Goal: Task Accomplishment & Management: Contribute content

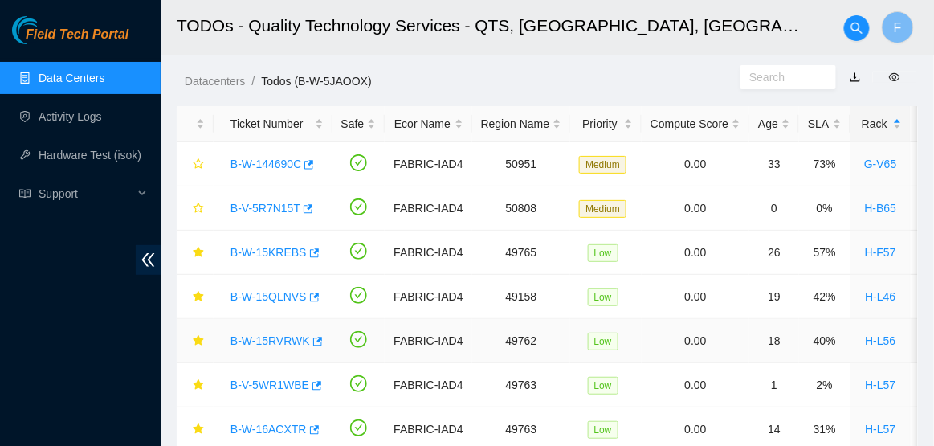
scroll to position [250, 0]
click at [104, 76] on link "Data Centers" at bounding box center [72, 77] width 66 height 13
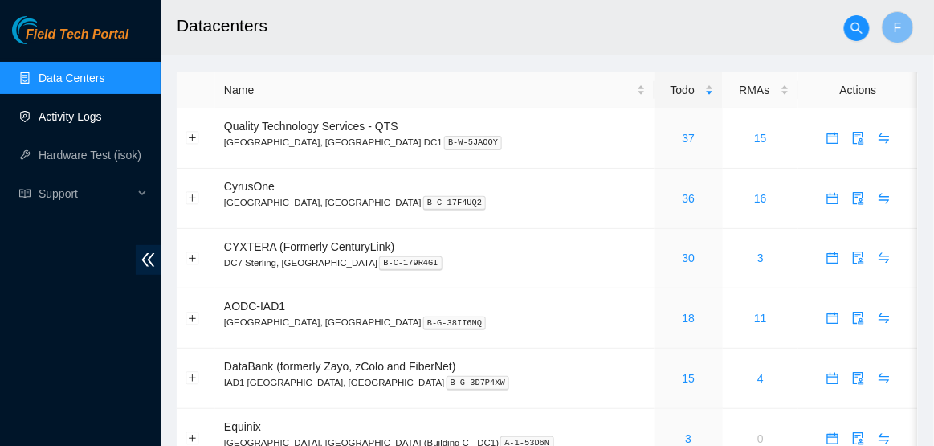
click at [102, 116] on link "Activity Logs" at bounding box center [70, 116] width 63 height 13
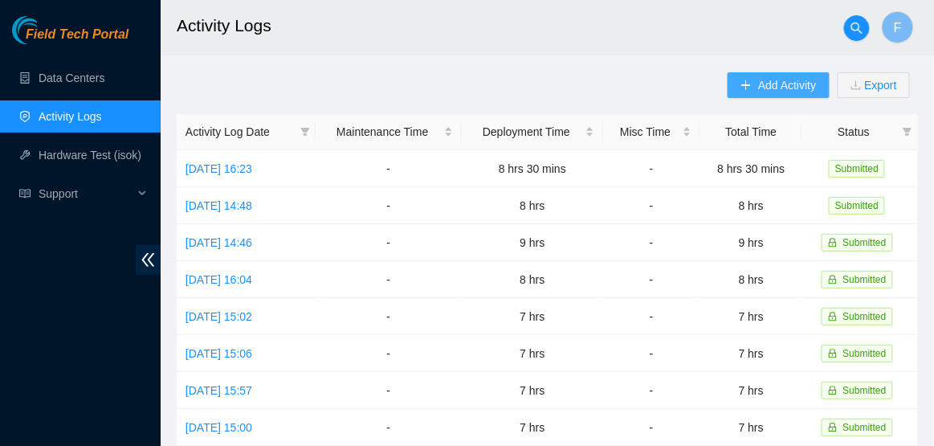
click at [743, 72] on button "Add Activity" at bounding box center [778, 85] width 101 height 26
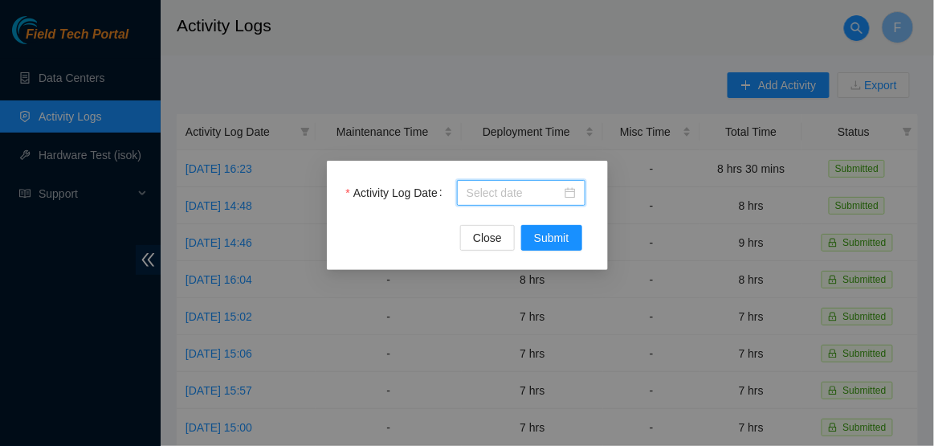
click at [545, 198] on body "Field Tech Portal Data Centers Activity Logs Hardware Test (isok) Support Activ…" at bounding box center [467, 223] width 934 height 446
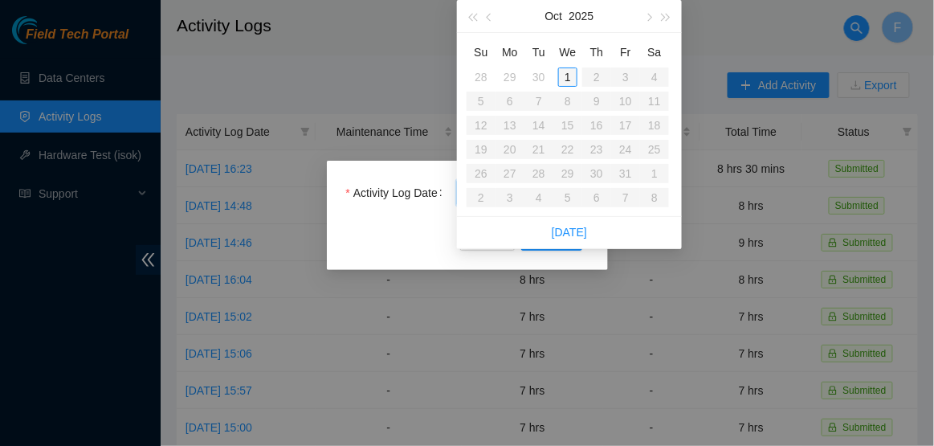
type input "2025-10-01"
click at [572, 75] on div "1" at bounding box center [567, 76] width 19 height 19
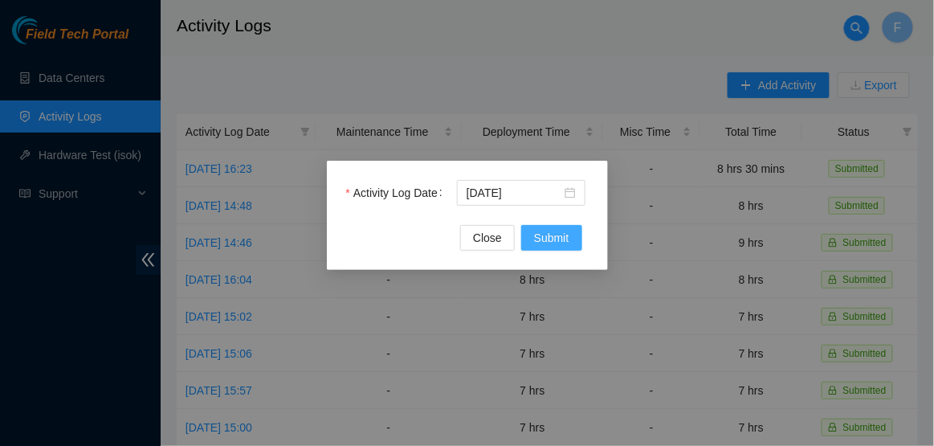
click at [551, 236] on span "Submit" at bounding box center [551, 238] width 35 height 18
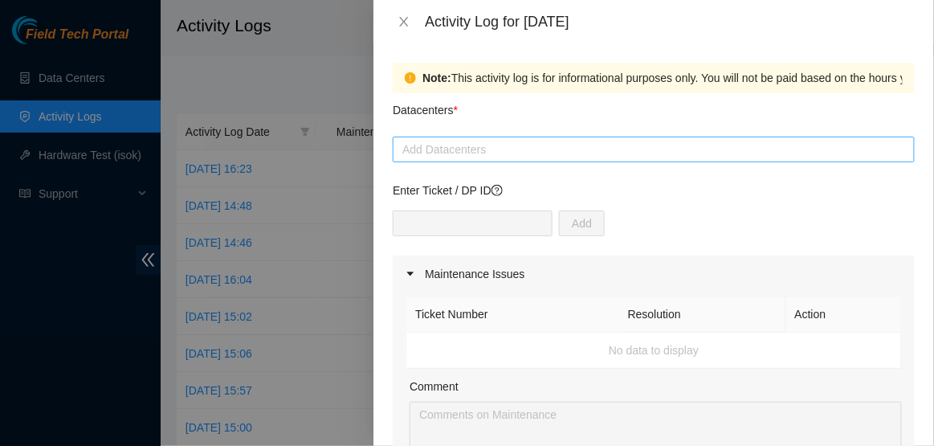
click at [489, 147] on div at bounding box center [654, 149] width 514 height 19
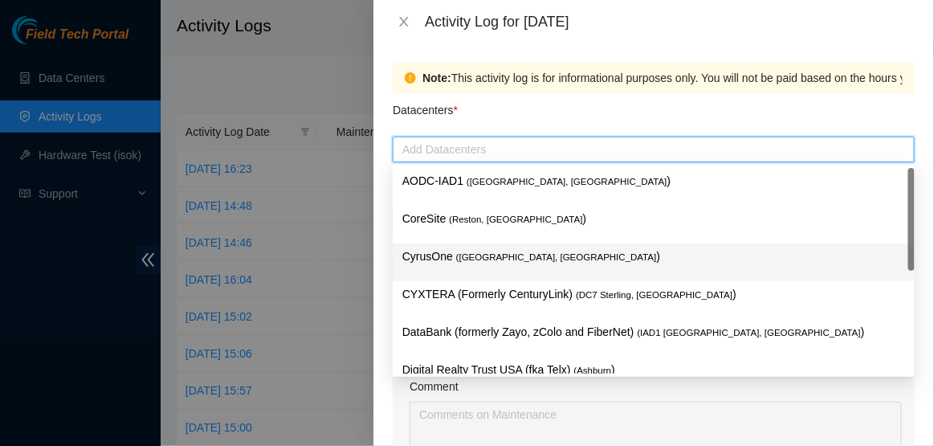
scroll to position [174, 0]
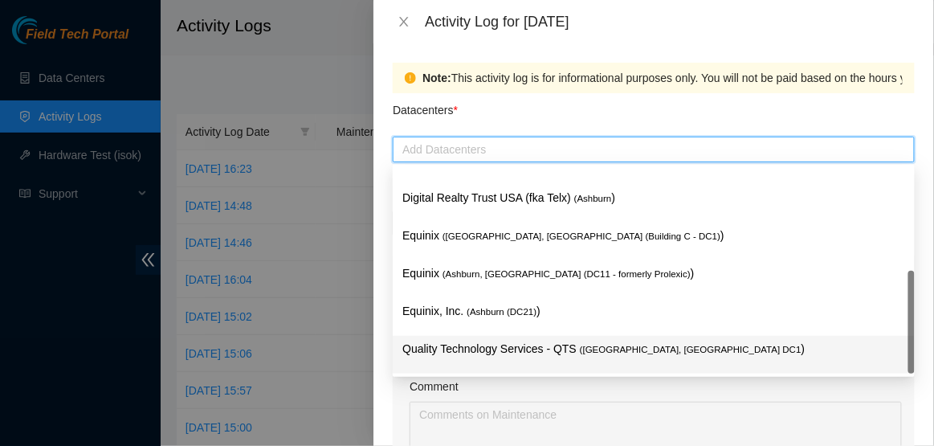
click at [459, 349] on p "Quality Technology Services - QTS ( Ashburn, VA DC1 )" at bounding box center [653, 349] width 503 height 18
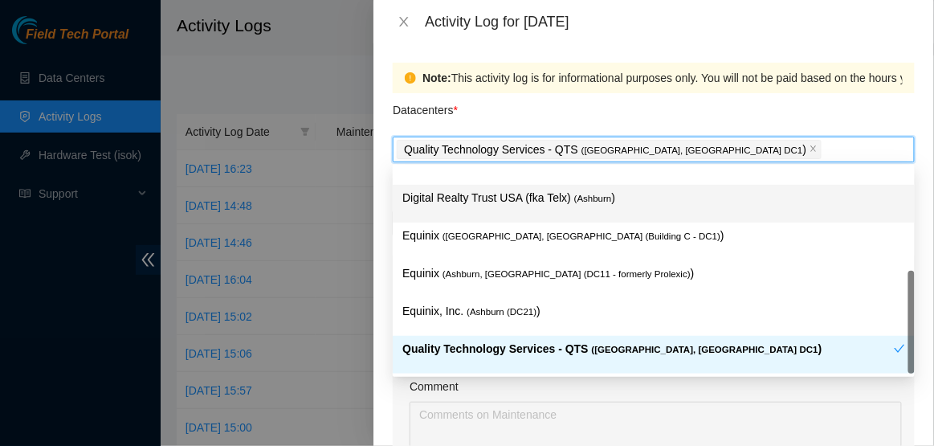
click at [516, 111] on div "Datacenters *" at bounding box center [654, 114] width 522 height 43
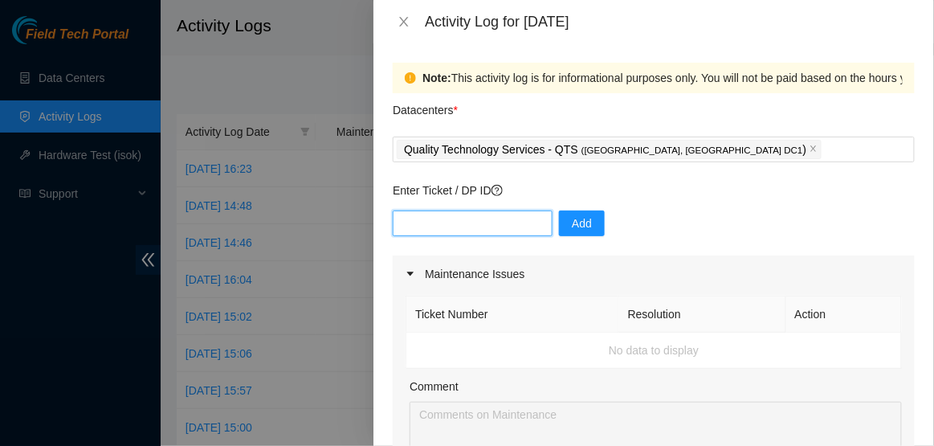
click at [452, 231] on input "text" at bounding box center [473, 223] width 160 height 26
type input "DP77110"
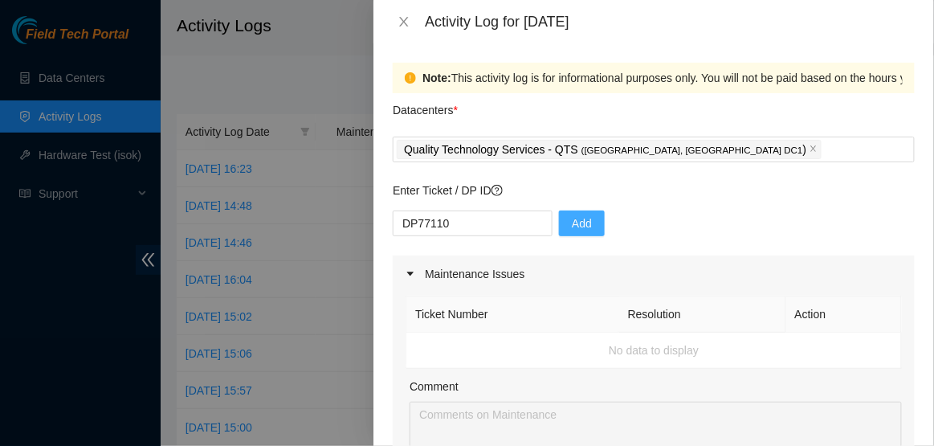
click at [559, 217] on button "Add" at bounding box center [582, 223] width 46 height 26
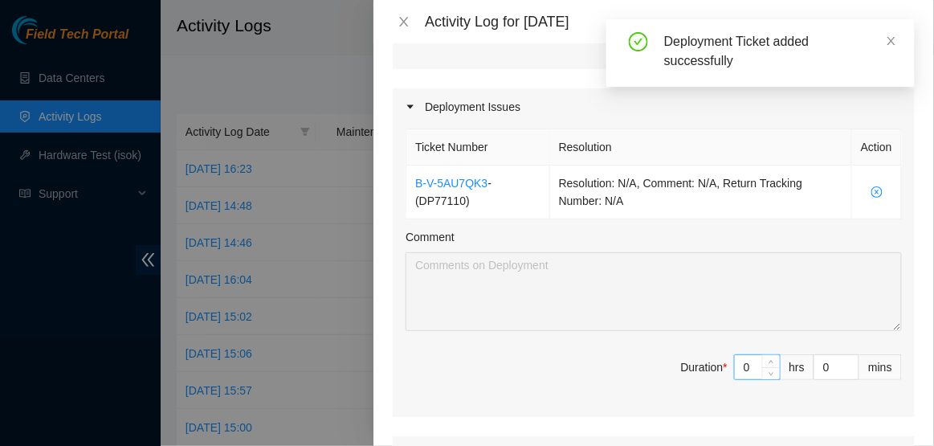
scroll to position [488, 0]
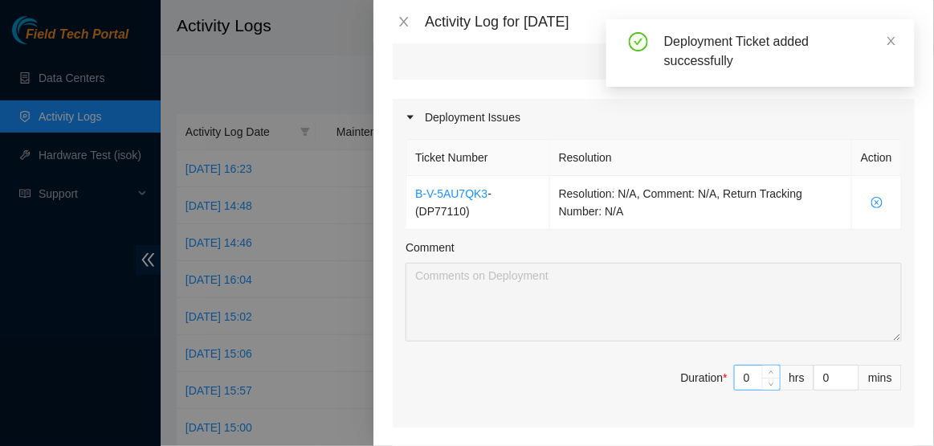
click at [751, 373] on input "0" at bounding box center [757, 377] width 45 height 24
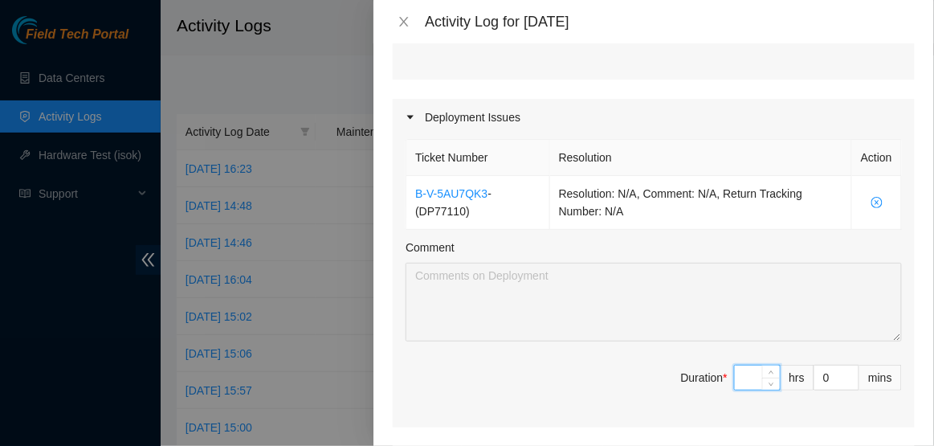
type input "9"
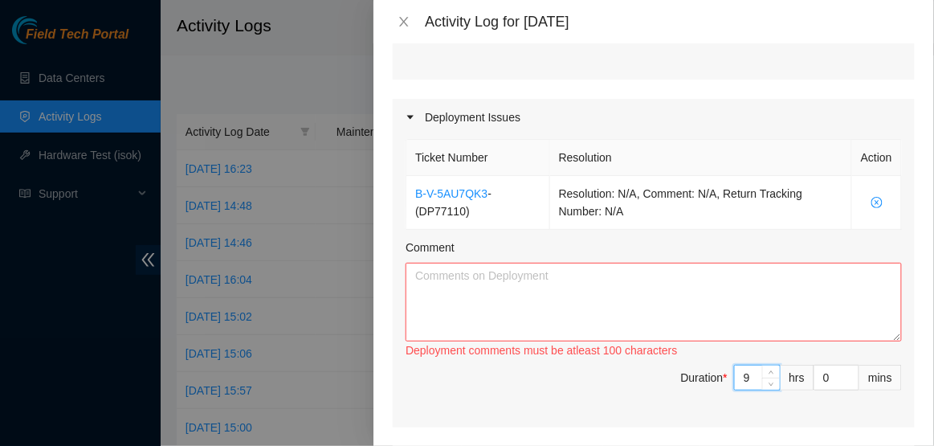
type input "9"
click at [647, 321] on textarea "Comment" at bounding box center [654, 302] width 496 height 79
paste textarea "Hi Dave, EOD Report: -Scanned all servers into ss-Dressed all cables in rack-Us…"
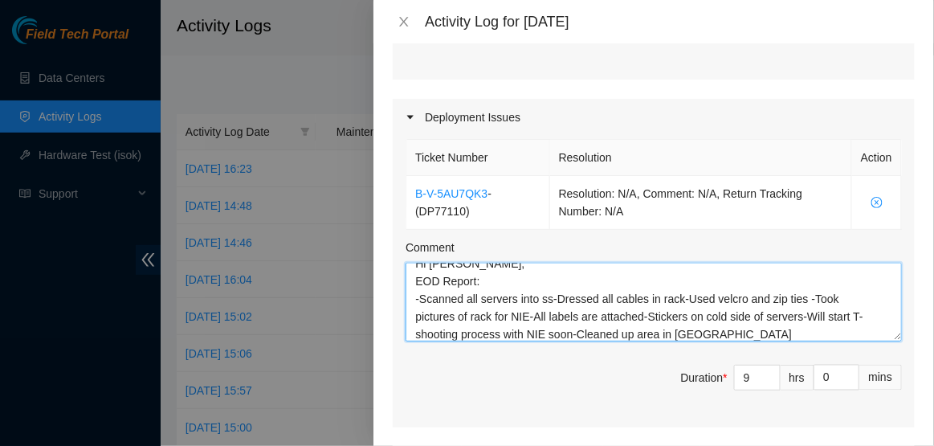
scroll to position [887, 0]
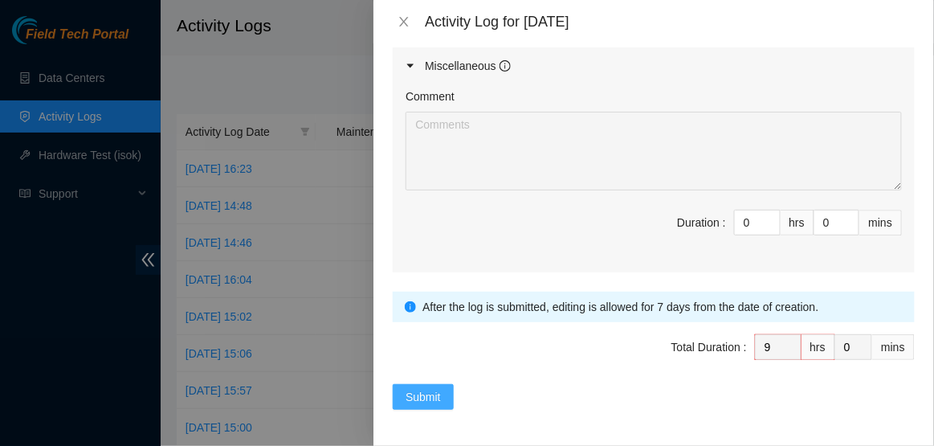
type textarea "Hi Dave, EOD Report: -Scanned all servers into ss-Dressed all cables in rack-Us…"
click at [444, 395] on button "Submit" at bounding box center [423, 397] width 61 height 26
